Goal: Information Seeking & Learning: Learn about a topic

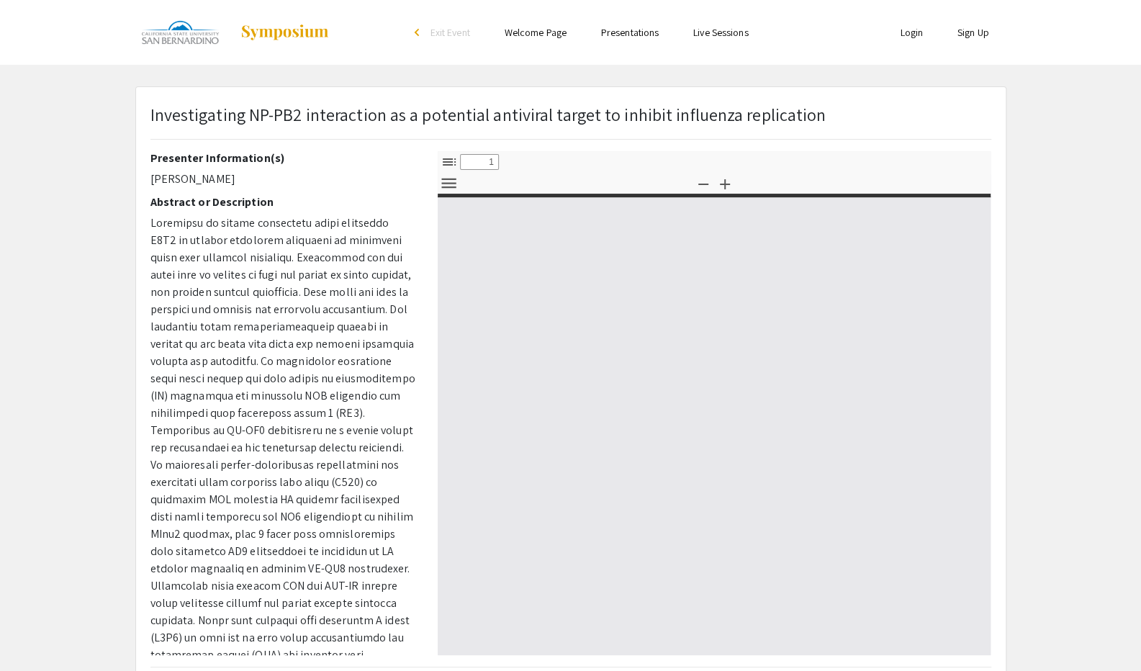
select select "custom"
type input "0"
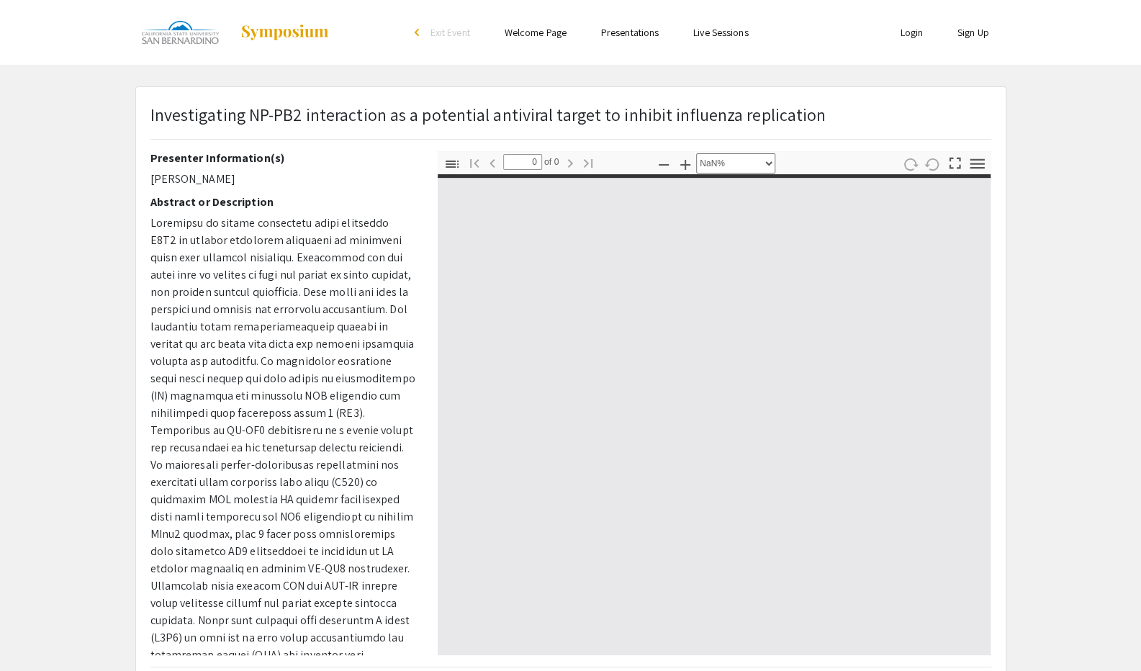
select select "auto"
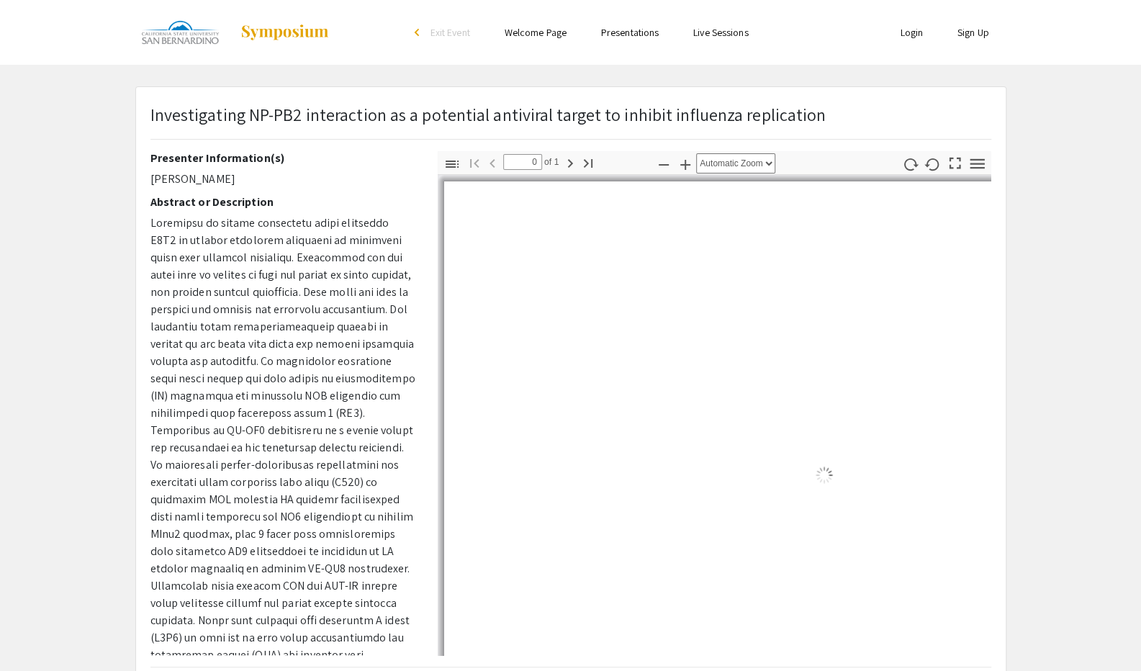
type input "1"
select select "auto"
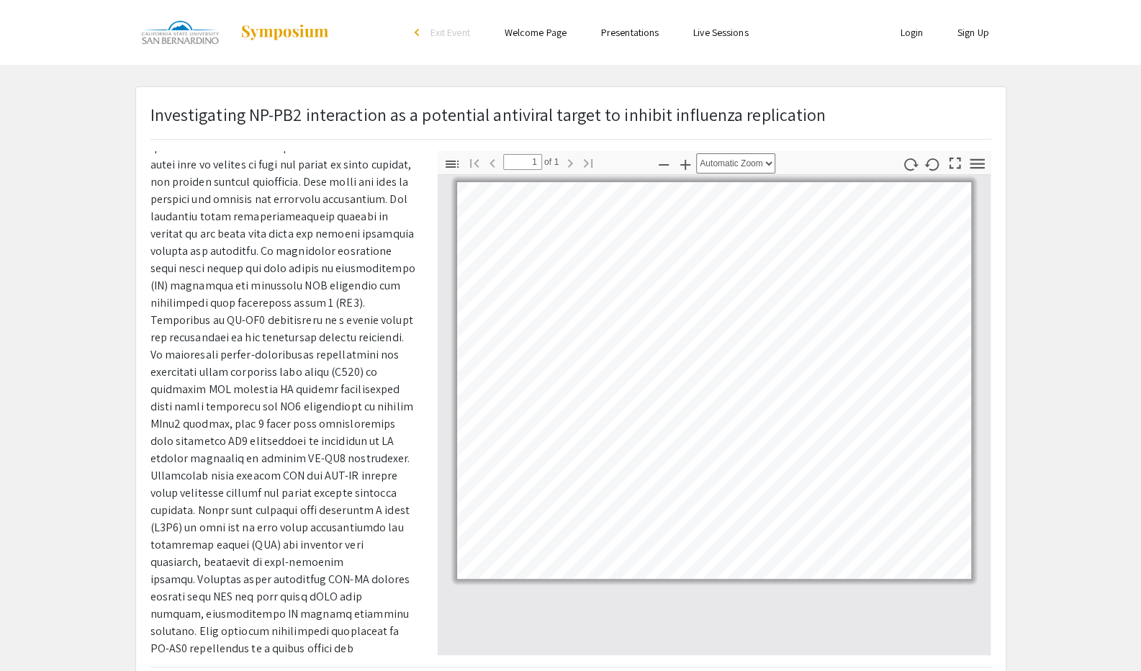
scroll to position [111, 0]
click at [282, 301] on p at bounding box center [283, 397] width 266 height 587
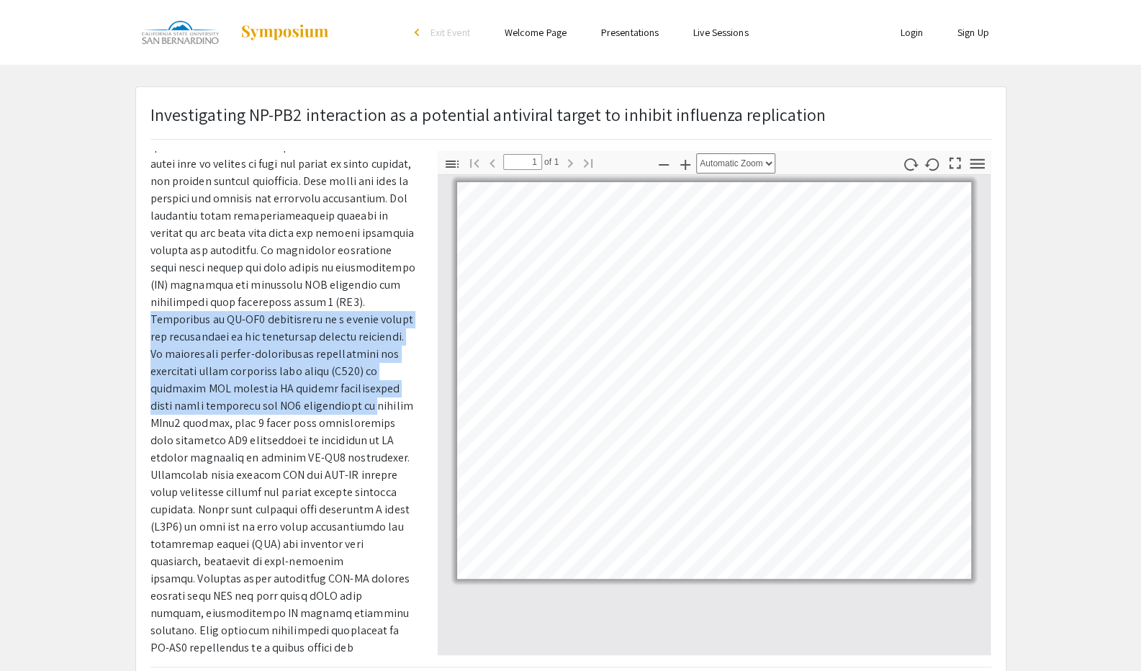
drag, startPoint x: 282, startPoint y: 301, endPoint x: 297, endPoint y: 405, distance: 104.6
click at [297, 405] on p at bounding box center [283, 397] width 266 height 587
click at [290, 394] on p at bounding box center [283, 397] width 266 height 587
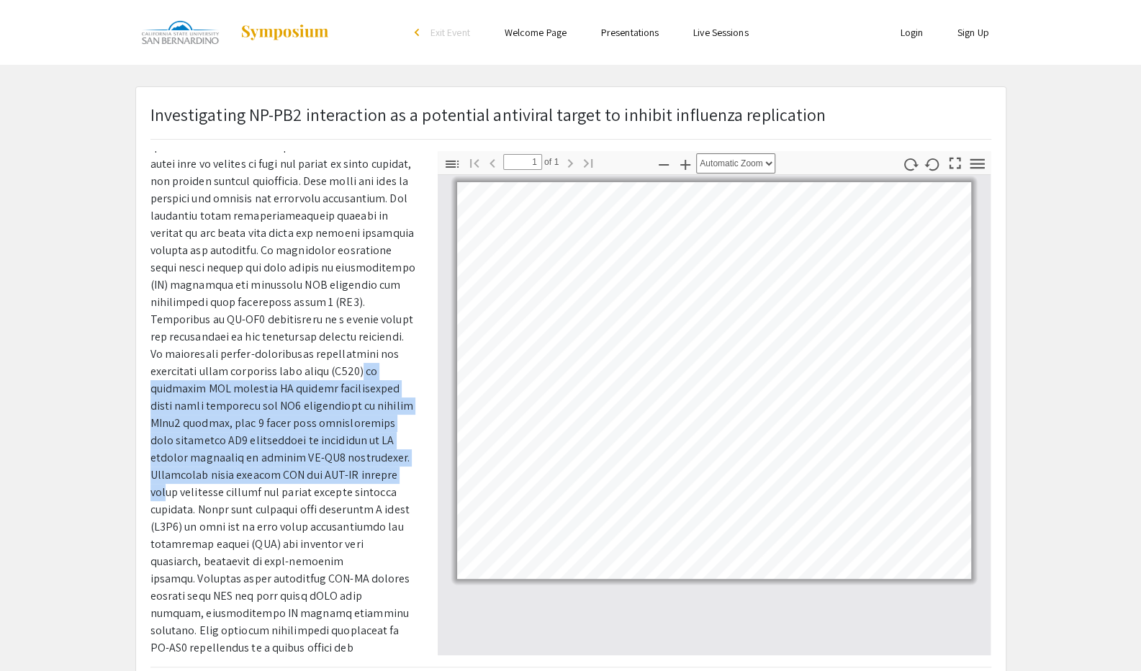
drag, startPoint x: 284, startPoint y: 375, endPoint x: 350, endPoint y: 471, distance: 116.4
click at [350, 471] on p at bounding box center [283, 397] width 266 height 587
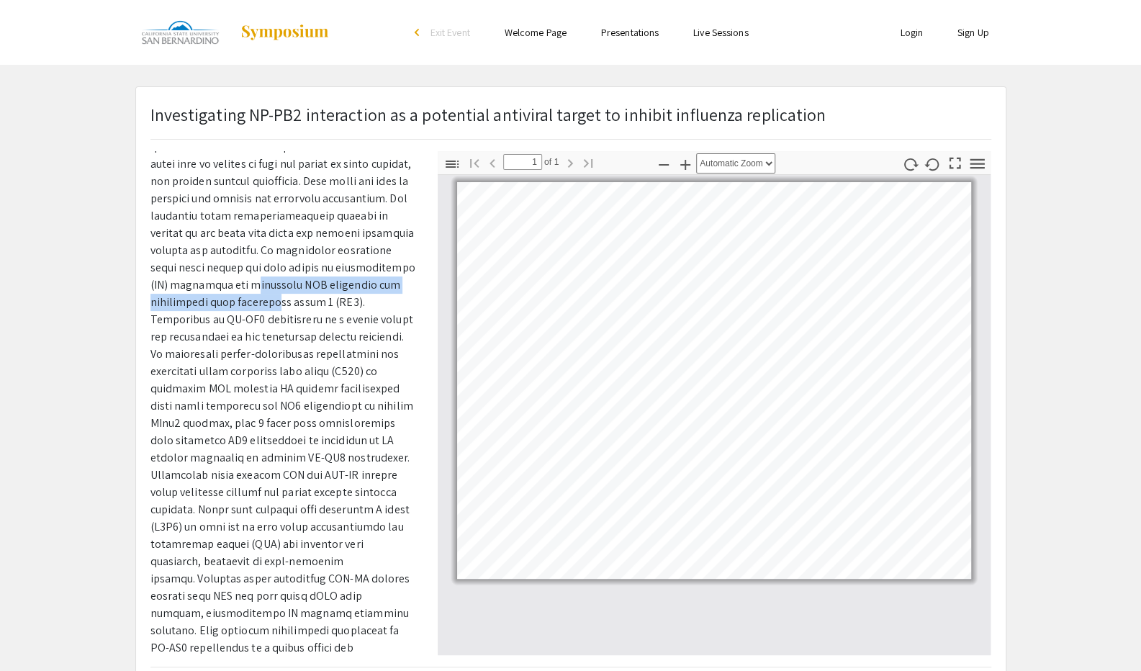
drag, startPoint x: 154, startPoint y: 289, endPoint x: 193, endPoint y: 302, distance: 41.0
click at [193, 302] on p at bounding box center [283, 397] width 266 height 587
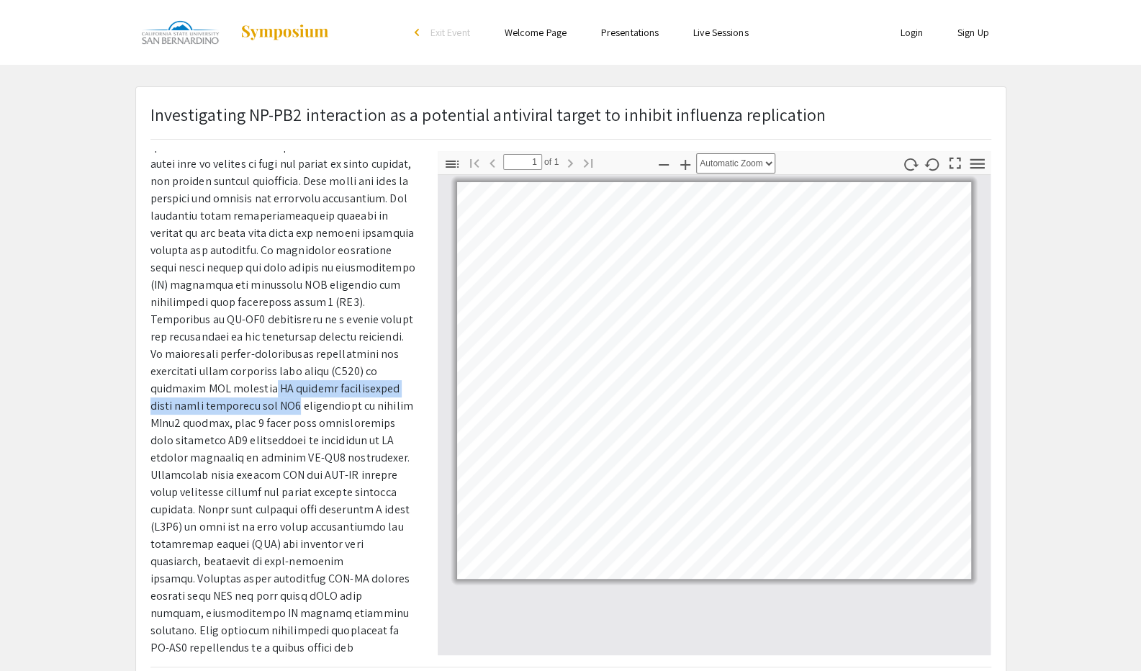
drag, startPoint x: 194, startPoint y: 387, endPoint x: 229, endPoint y: 399, distance: 36.7
click at [229, 399] on p at bounding box center [283, 397] width 266 height 587
click at [194, 387] on p at bounding box center [283, 397] width 266 height 587
drag, startPoint x: 199, startPoint y: 388, endPoint x: 214, endPoint y: 395, distance: 16.1
click at [212, 394] on p at bounding box center [283, 397] width 266 height 587
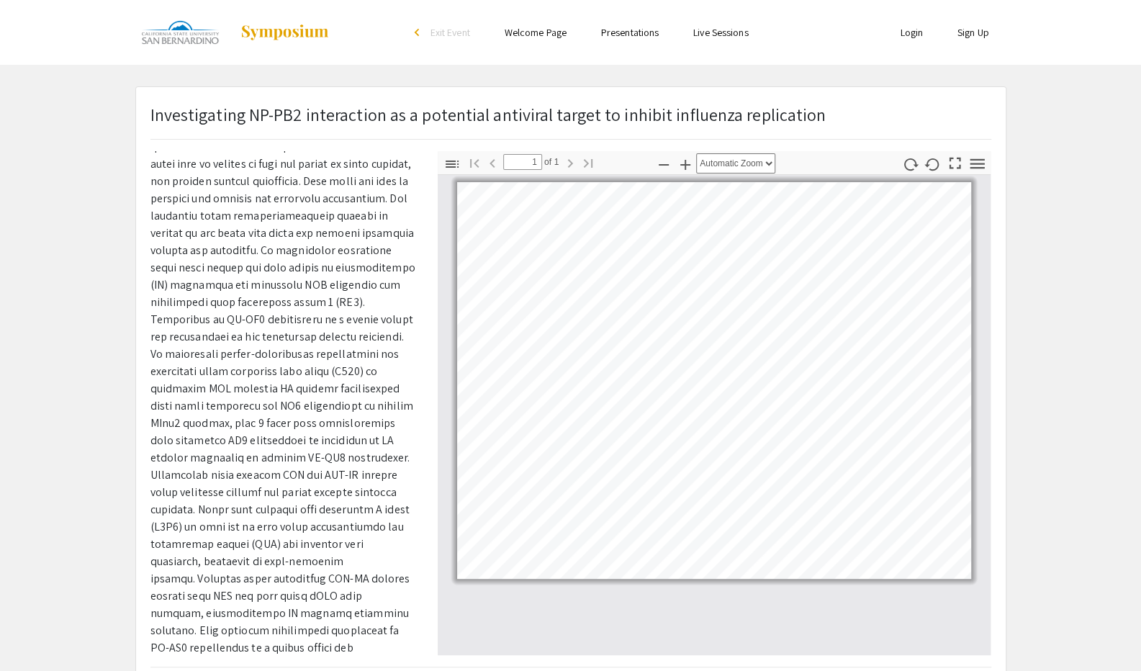
click at [308, 440] on p at bounding box center [283, 397] width 266 height 587
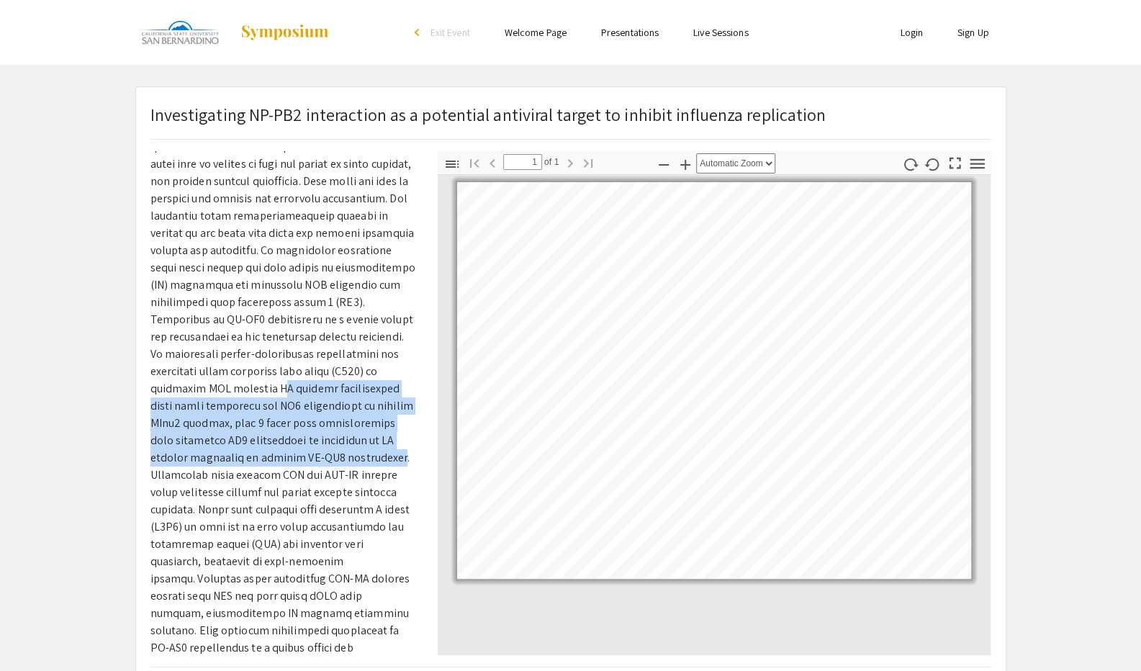
drag, startPoint x: 333, startPoint y: 457, endPoint x: 204, endPoint y: 391, distance: 144.9
click at [204, 391] on p at bounding box center [283, 397] width 266 height 587
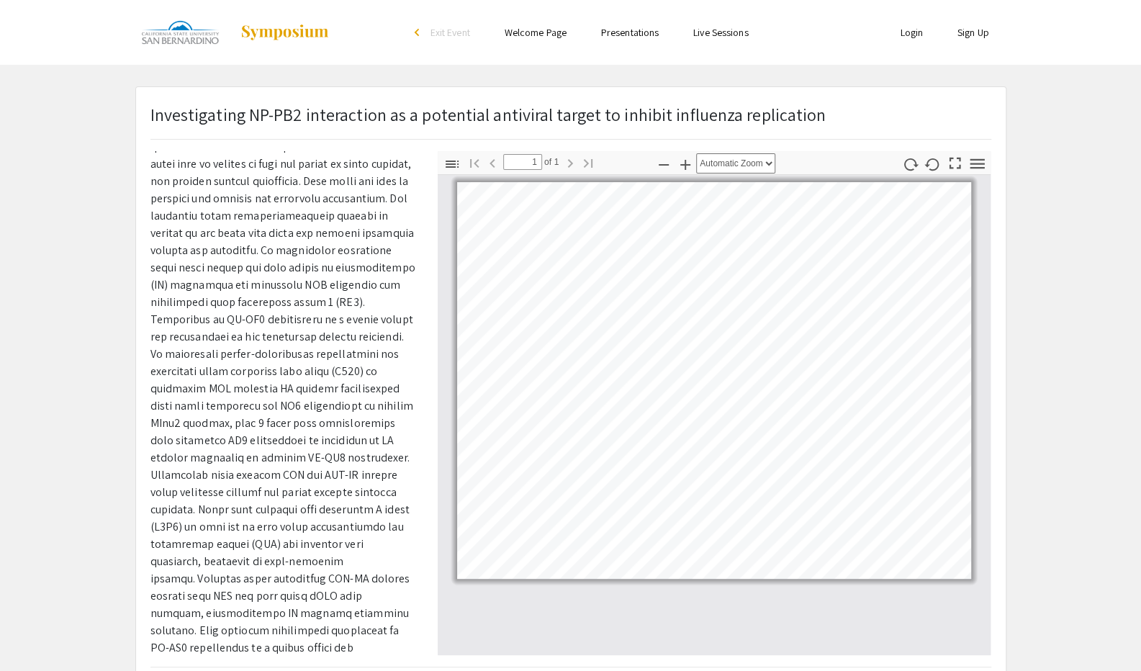
click at [234, 489] on p at bounding box center [283, 397] width 266 height 587
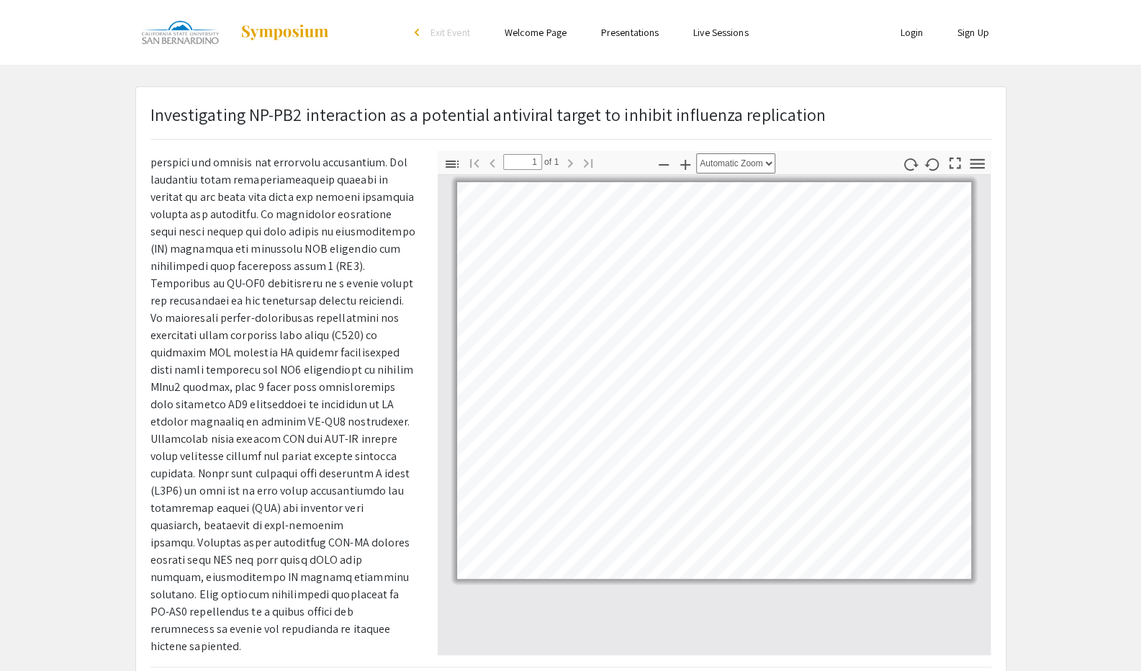
scroll to position [185, 0]
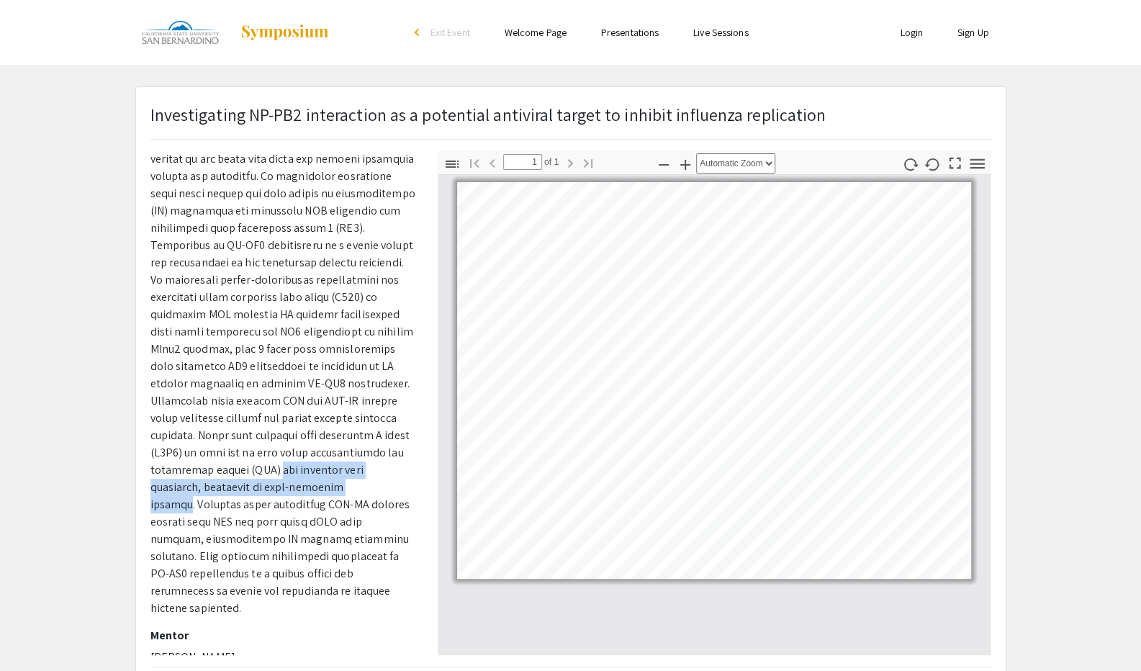
drag, startPoint x: 260, startPoint y: 468, endPoint x: 321, endPoint y: 495, distance: 67.0
click at [321, 495] on p at bounding box center [283, 323] width 266 height 587
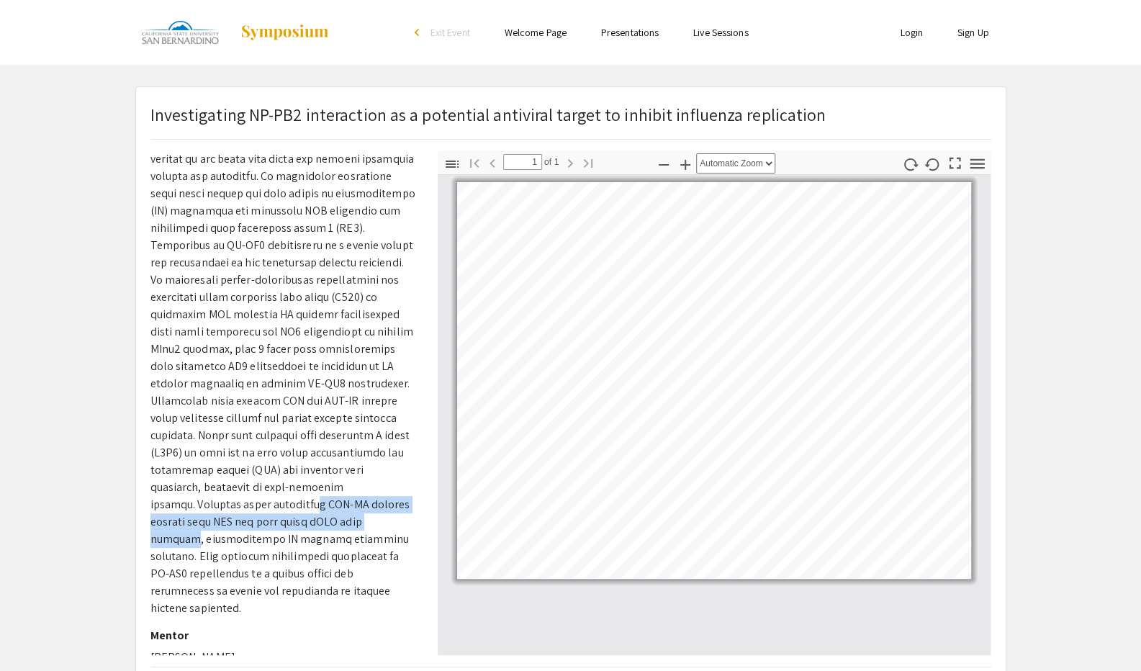
drag, startPoint x: 196, startPoint y: 506, endPoint x: 264, endPoint y: 521, distance: 70.0
click at [264, 521] on p at bounding box center [283, 323] width 266 height 587
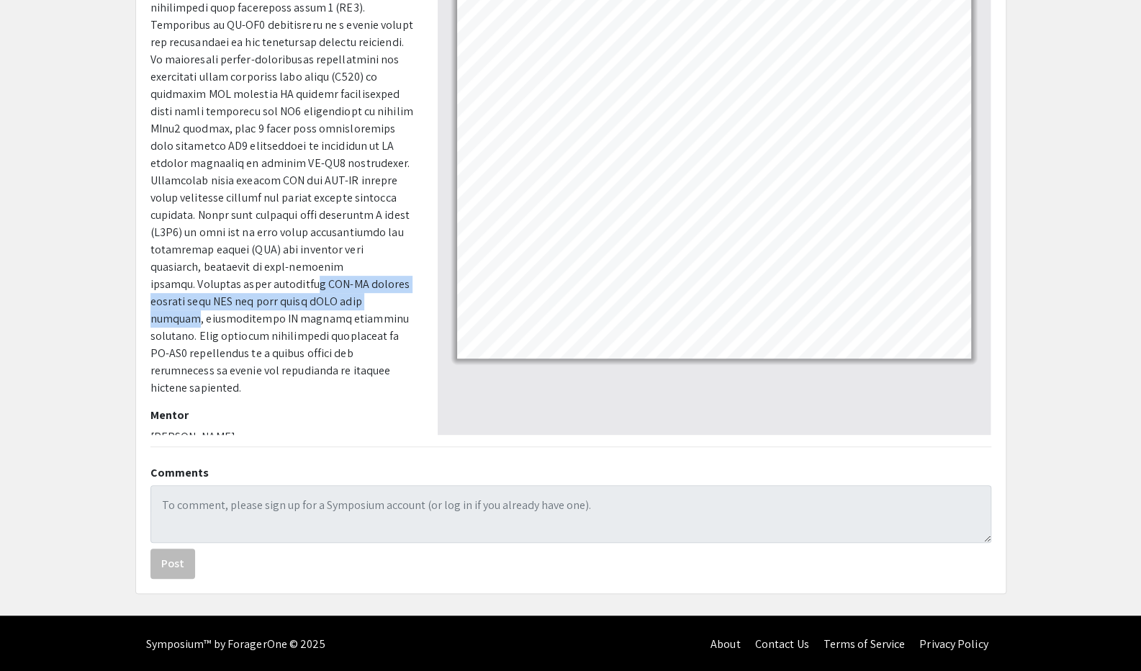
scroll to position [0, 0]
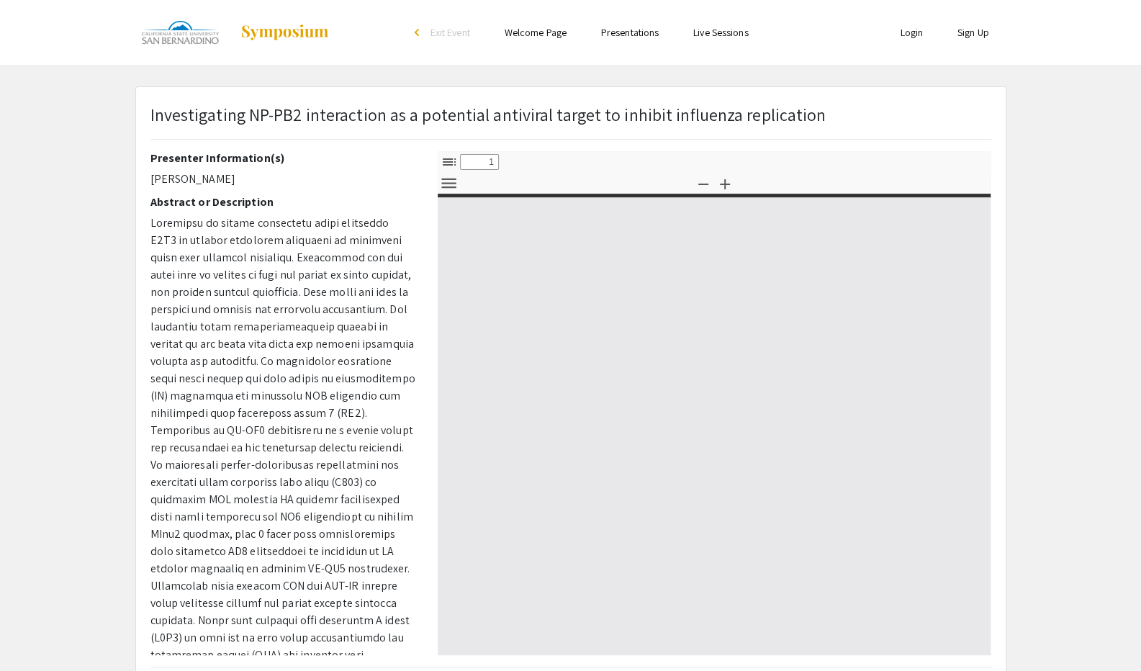
select select "custom"
type input "0"
select select "custom"
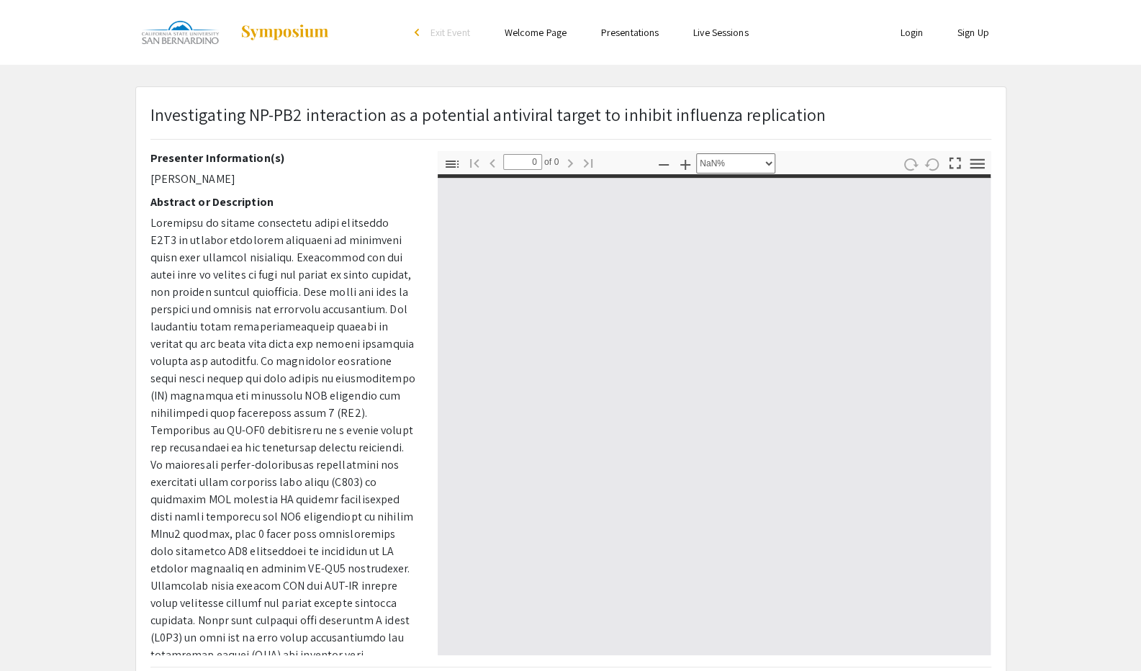
type input "1"
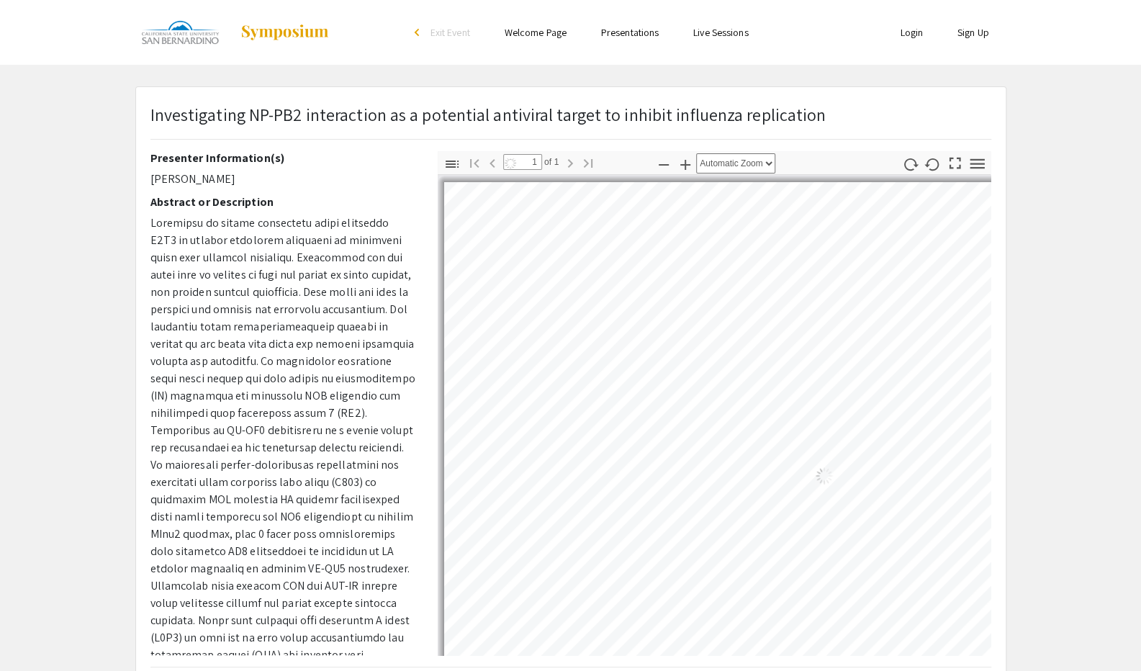
select select "auto"
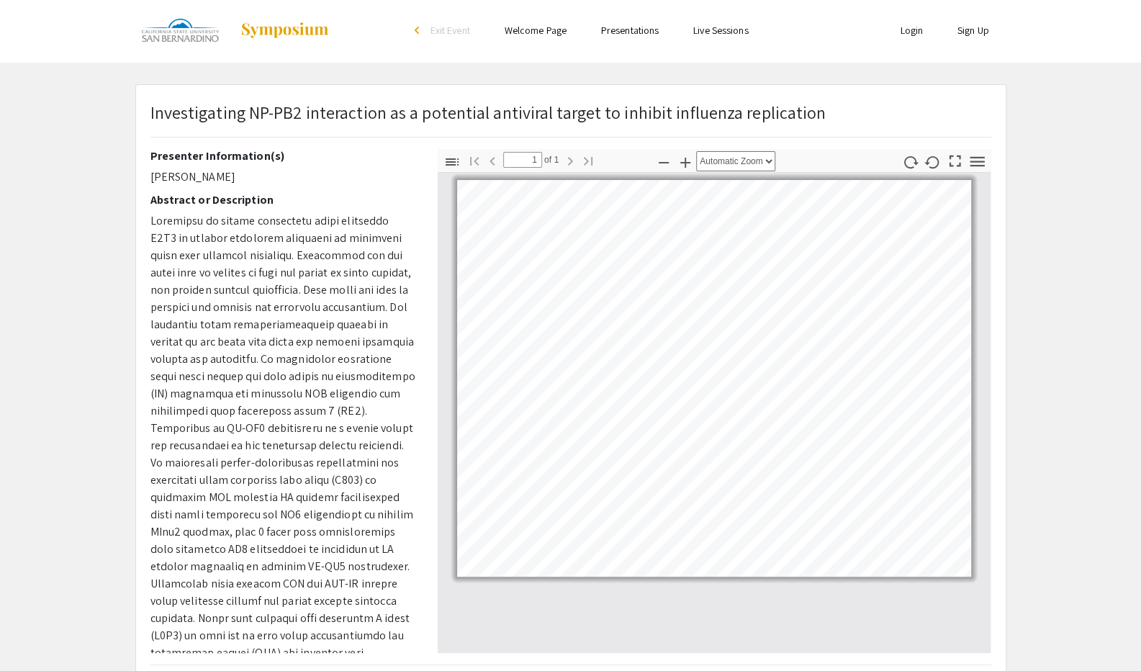
scroll to position [5, 0]
